Goal: Find specific page/section: Find specific page/section

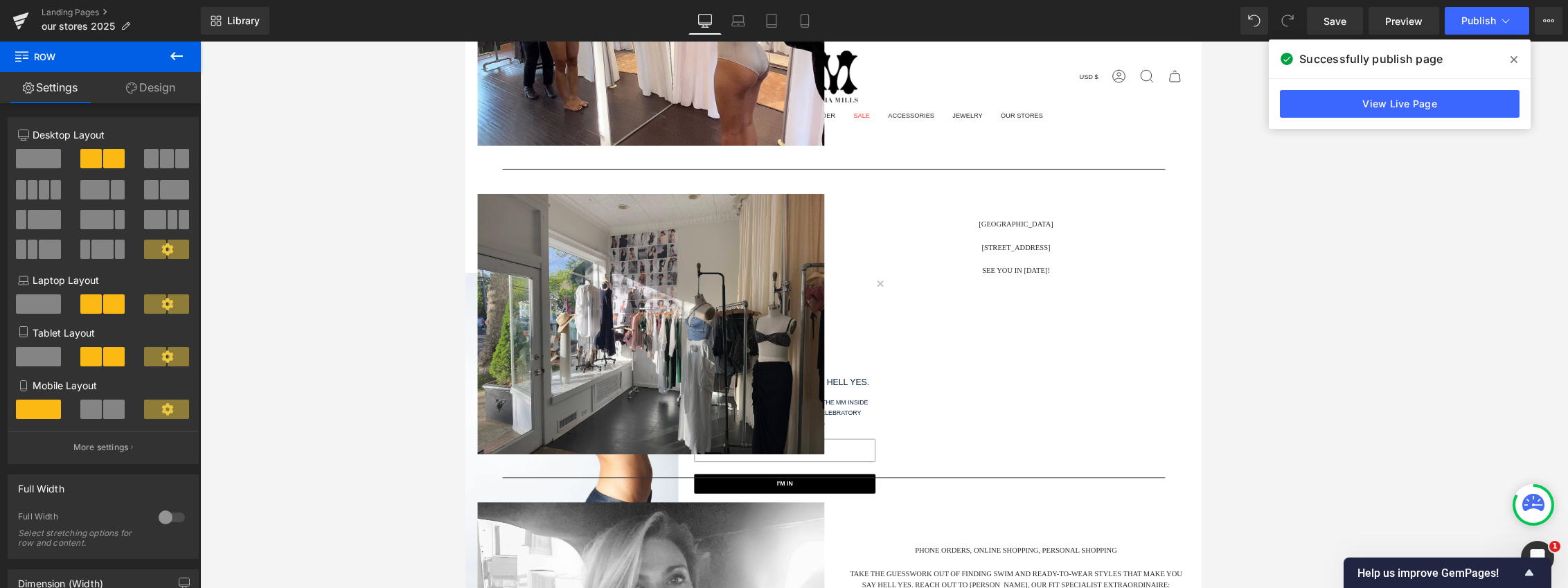
click at [1333, 231] on div at bounding box center [884, 315] width 1367 height 547
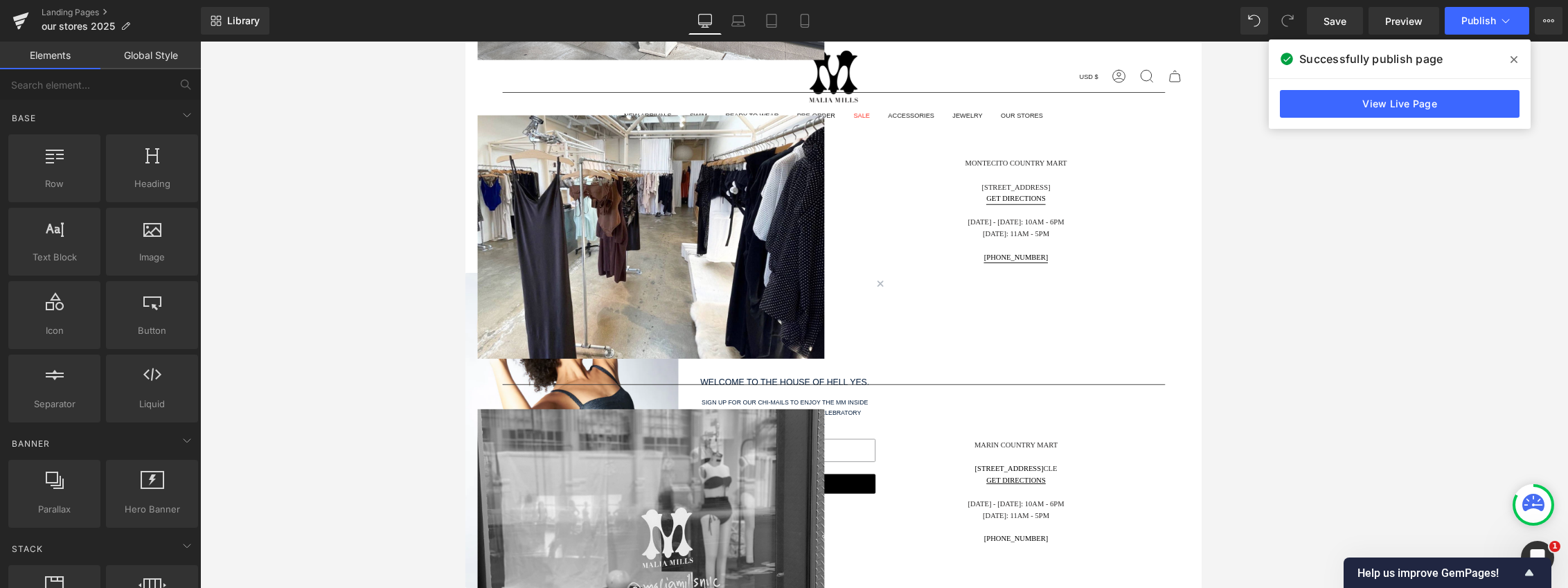
scroll to position [1592, 0]
